Goal: Navigation & Orientation: Find specific page/section

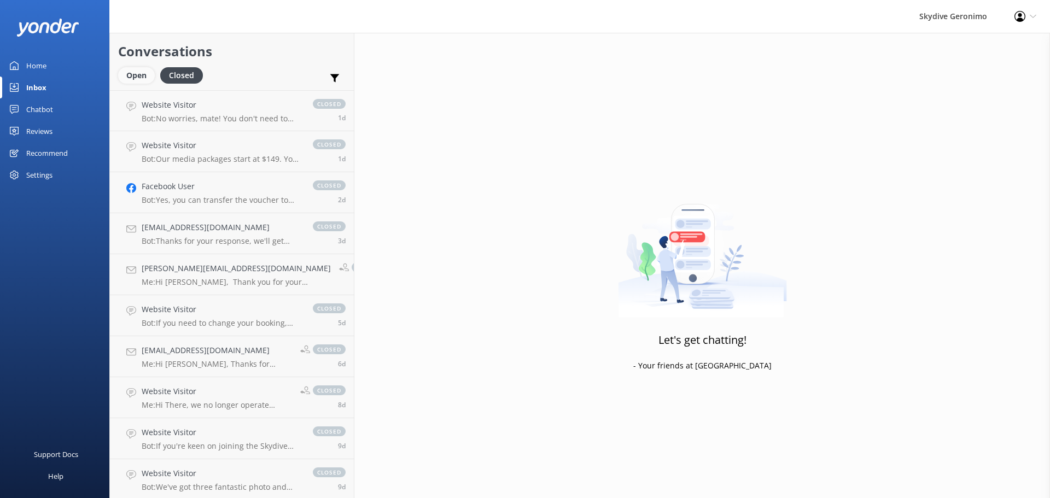
click at [141, 68] on div "Open" at bounding box center [136, 75] width 37 height 16
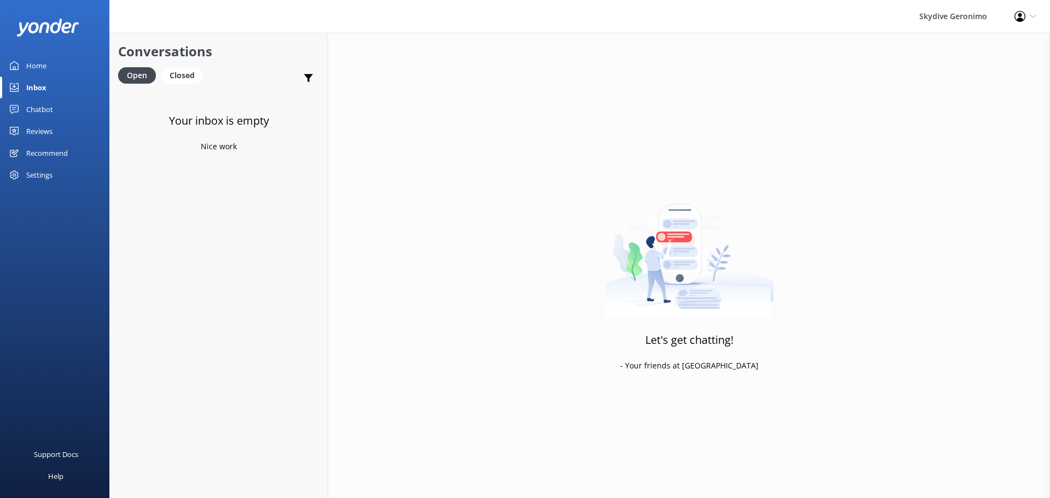
click at [57, 70] on link "Home" at bounding box center [54, 66] width 109 height 22
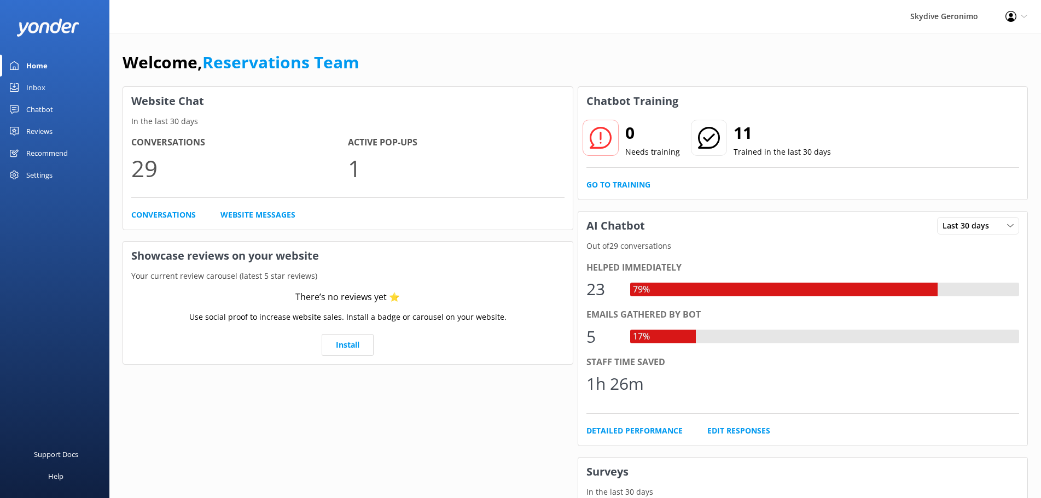
click at [58, 118] on link "Chatbot" at bounding box center [54, 109] width 109 height 22
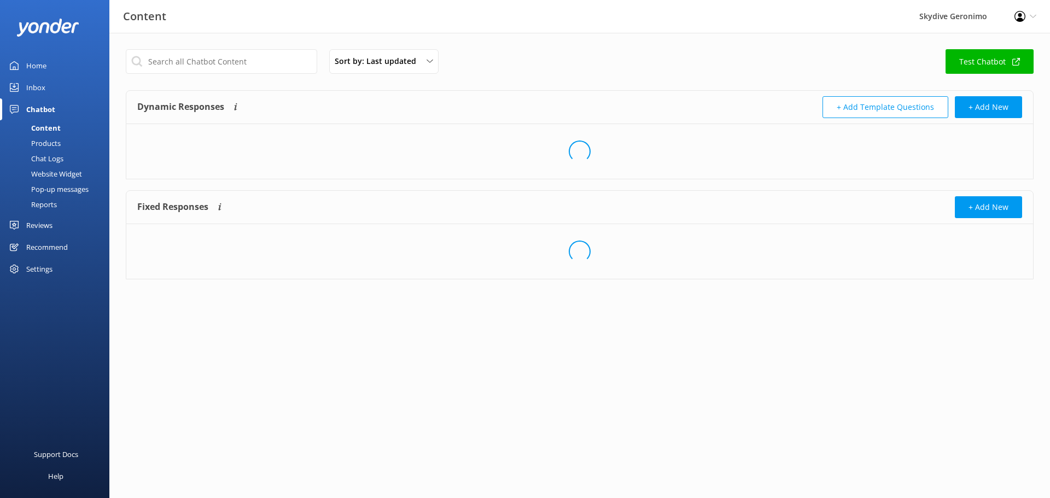
click at [59, 87] on link "Inbox" at bounding box center [54, 88] width 109 height 22
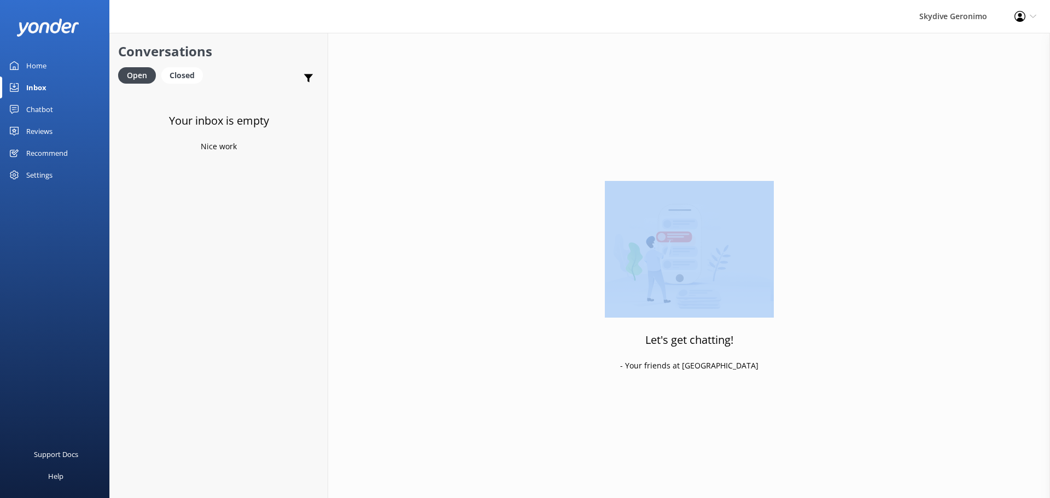
click at [337, 214] on div "Conversations Open Closed Important Converted Assigned to me Unassigned Your in…" at bounding box center [579, 265] width 941 height 465
click at [174, 75] on div "Closed" at bounding box center [182, 75] width 42 height 16
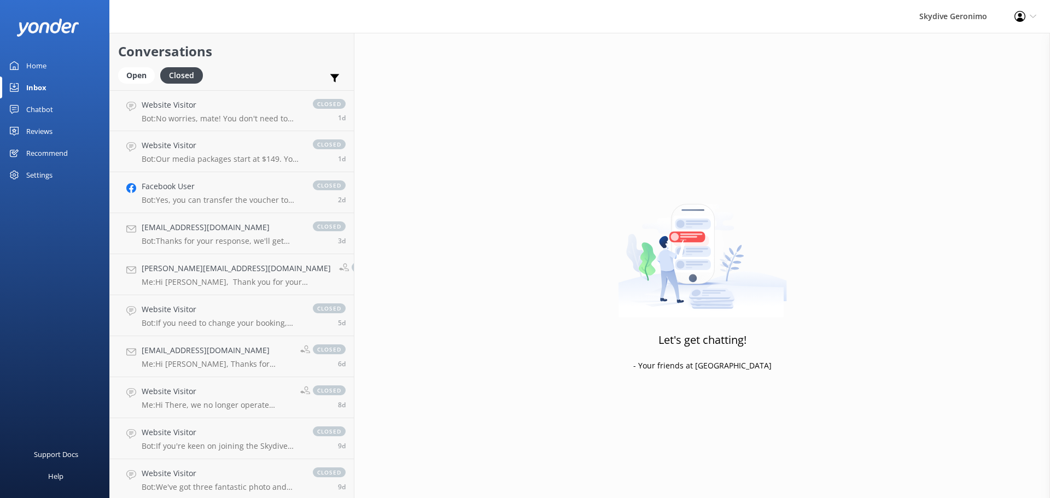
click at [143, 67] on div "Conversations Open Closed Important Converted Assigned to me Unassigned" at bounding box center [232, 61] width 244 height 57
click at [137, 83] on div "Open" at bounding box center [136, 75] width 37 height 16
